Goal: Find specific page/section: Find specific page/section

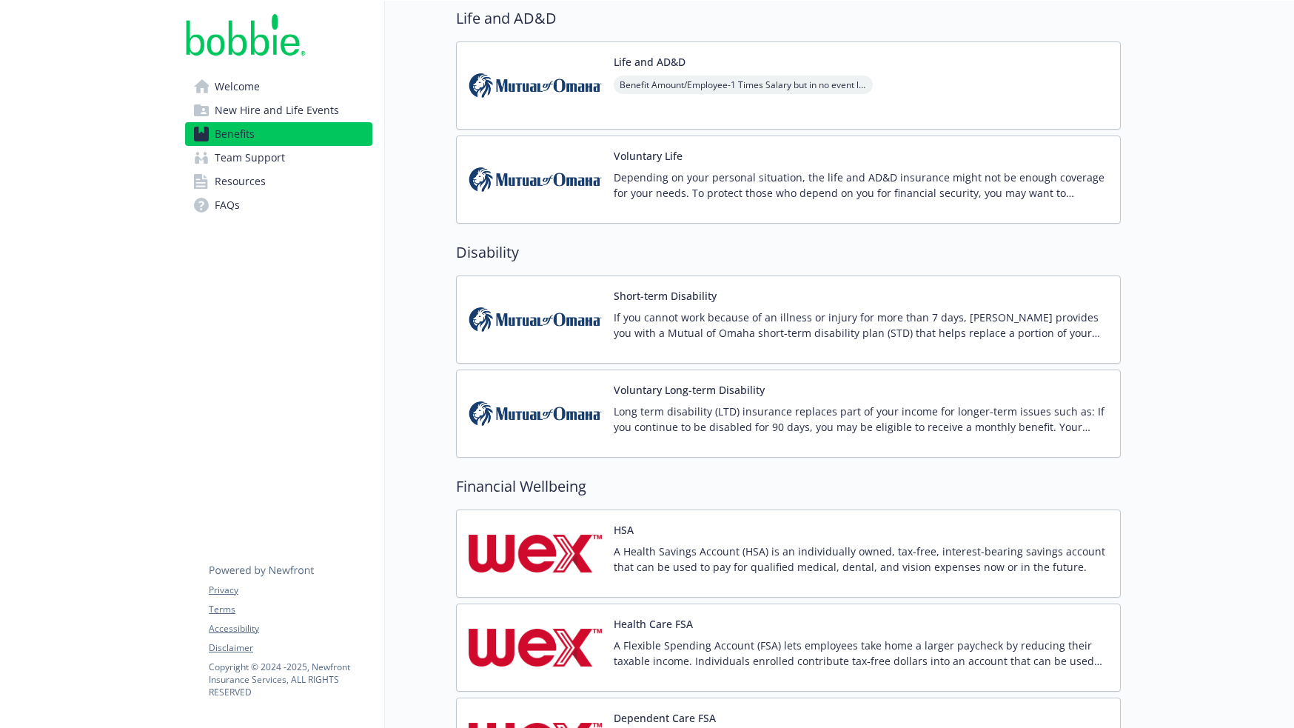
scroll to position [815, 0]
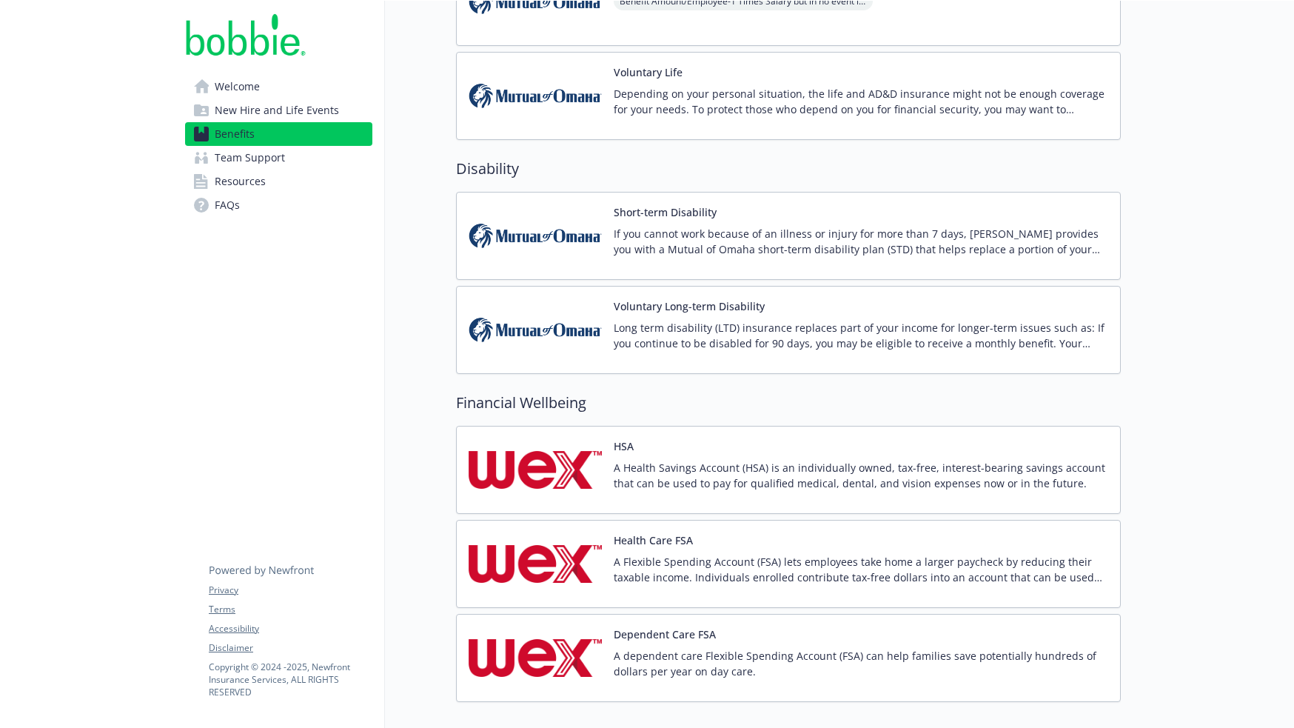
drag, startPoint x: 1193, startPoint y: 269, endPoint x: 1191, endPoint y: 240, distance: 29.0
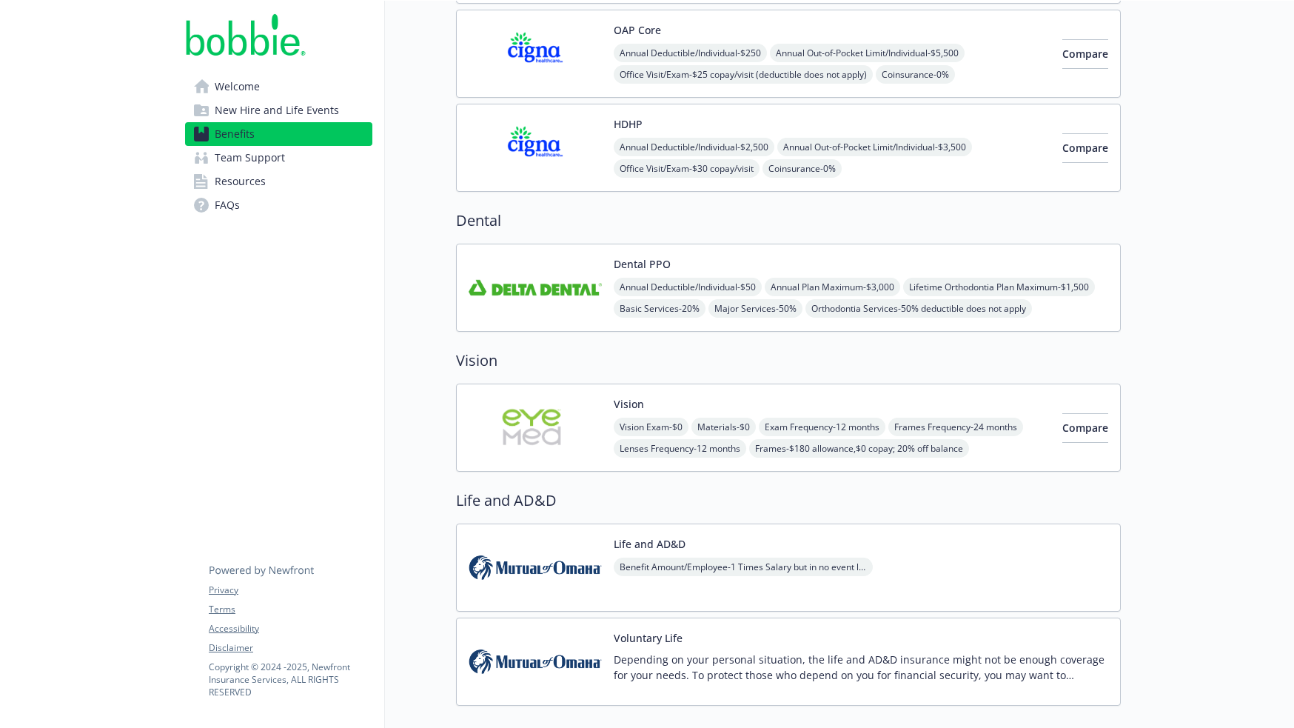
scroll to position [0, 0]
